Goal: Task Accomplishment & Management: Complete application form

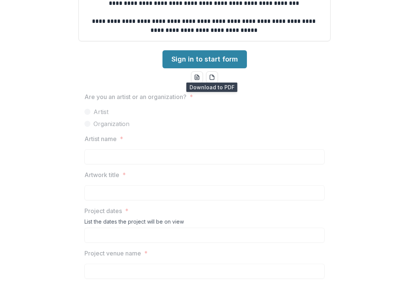
scroll to position [299, 0]
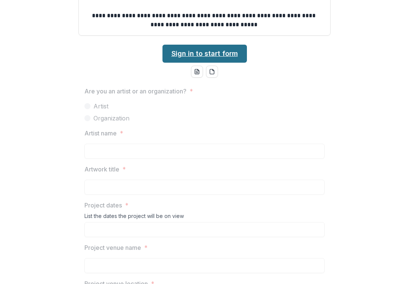
click at [212, 55] on link "Sign in to start form" at bounding box center [204, 54] width 84 height 18
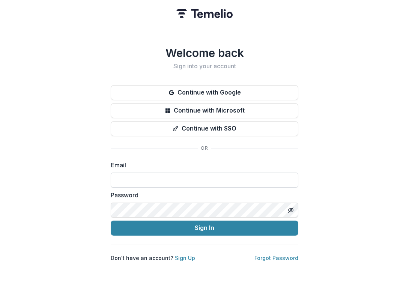
click at [186, 179] on input at bounding box center [205, 180] width 188 height 15
type input "**********"
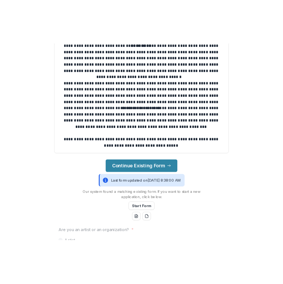
scroll to position [227, 0]
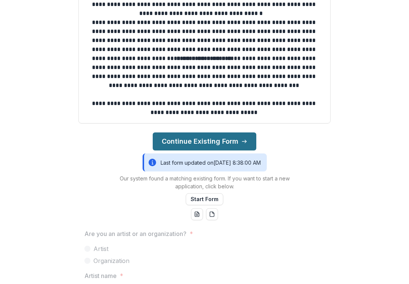
click at [197, 143] on button "Continue Existing Form" at bounding box center [205, 141] width 104 height 18
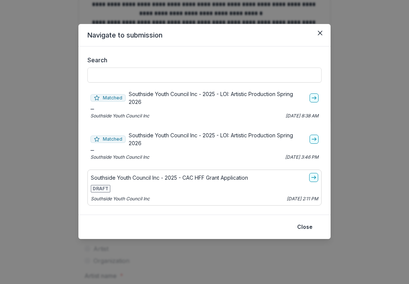
click at [225, 97] on p "Southside Youth Council Inc - 2025 - LOI: Artistic Production Spring 2026" at bounding box center [218, 98] width 178 height 16
click at [319, 98] on div "Matched Southside Youth Council Inc - 2025 - LOI: Artistic Production Spring 20…" at bounding box center [204, 104] width 234 height 35
click at [311, 96] on link "go-to" at bounding box center [313, 97] width 9 height 9
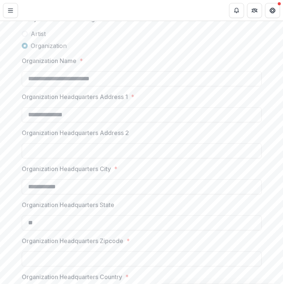
scroll to position [133, 0]
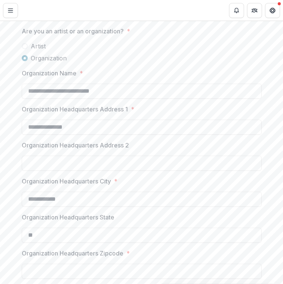
click at [24, 45] on span at bounding box center [25, 46] width 6 height 6
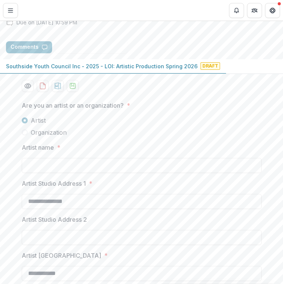
scroll to position [61, 0]
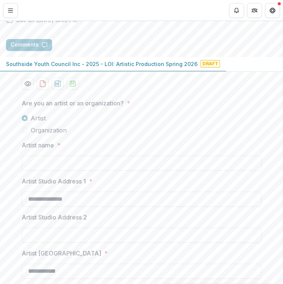
click at [49, 128] on span "Organization" at bounding box center [49, 130] width 36 height 9
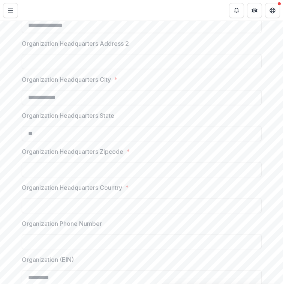
scroll to position [0, 0]
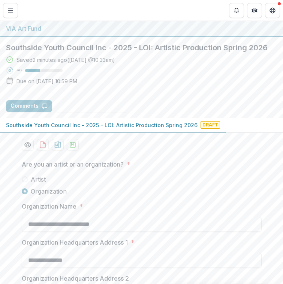
click at [31, 179] on span "Artist" at bounding box center [38, 179] width 15 height 9
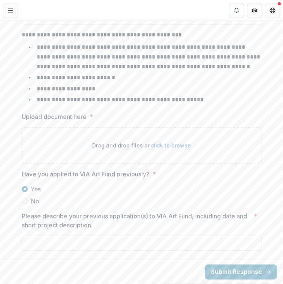
scroll to position [884, 0]
